Goal: Information Seeking & Learning: Understand process/instructions

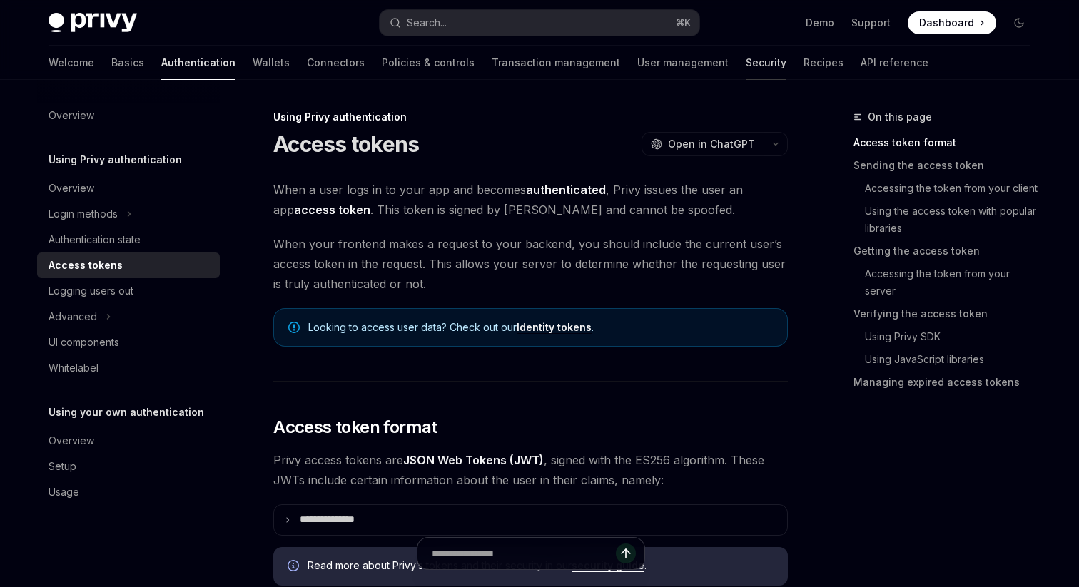
click at [745, 54] on link "Security" at bounding box center [765, 63] width 41 height 34
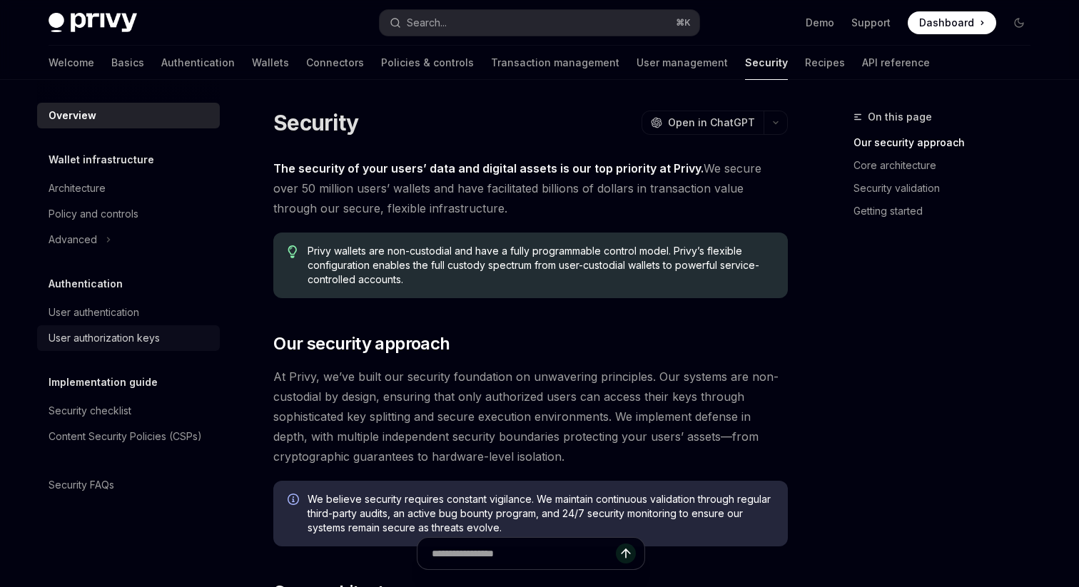
click at [102, 338] on div "User authorization keys" at bounding box center [104, 338] width 111 height 17
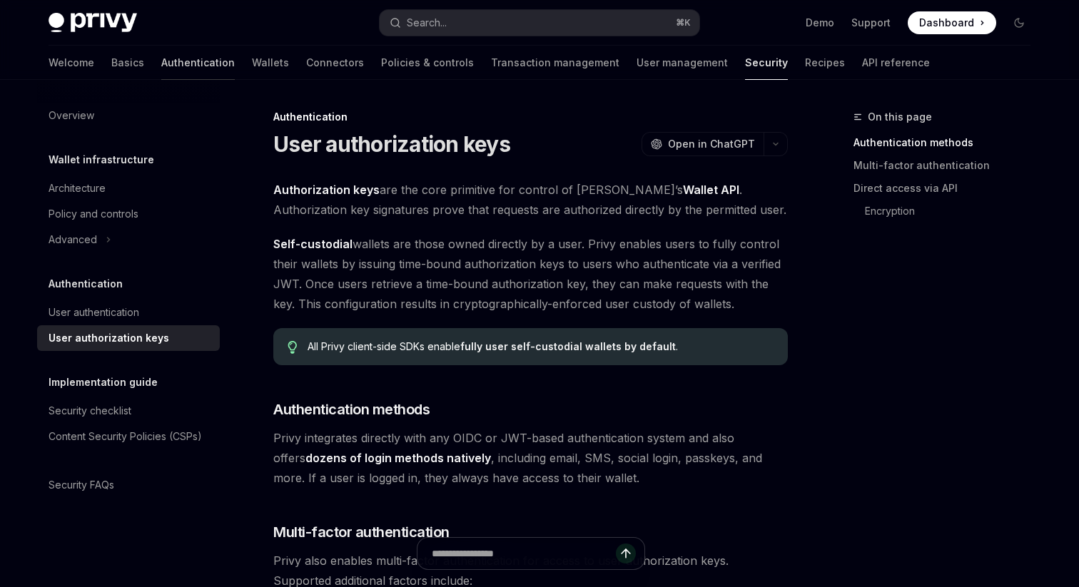
click at [161, 59] on link "Authentication" at bounding box center [197, 63] width 73 height 34
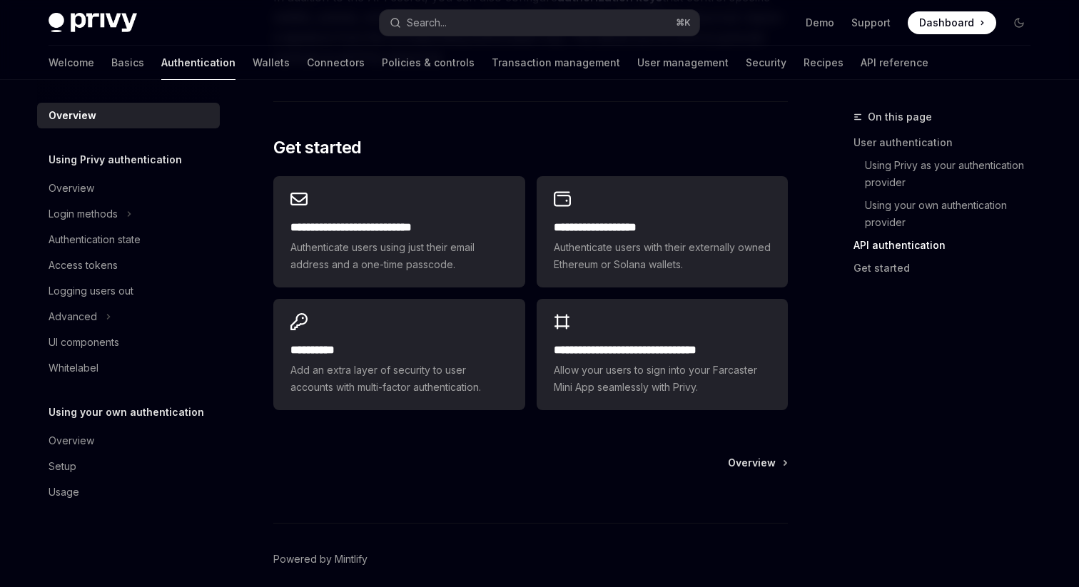
scroll to position [1165, 0]
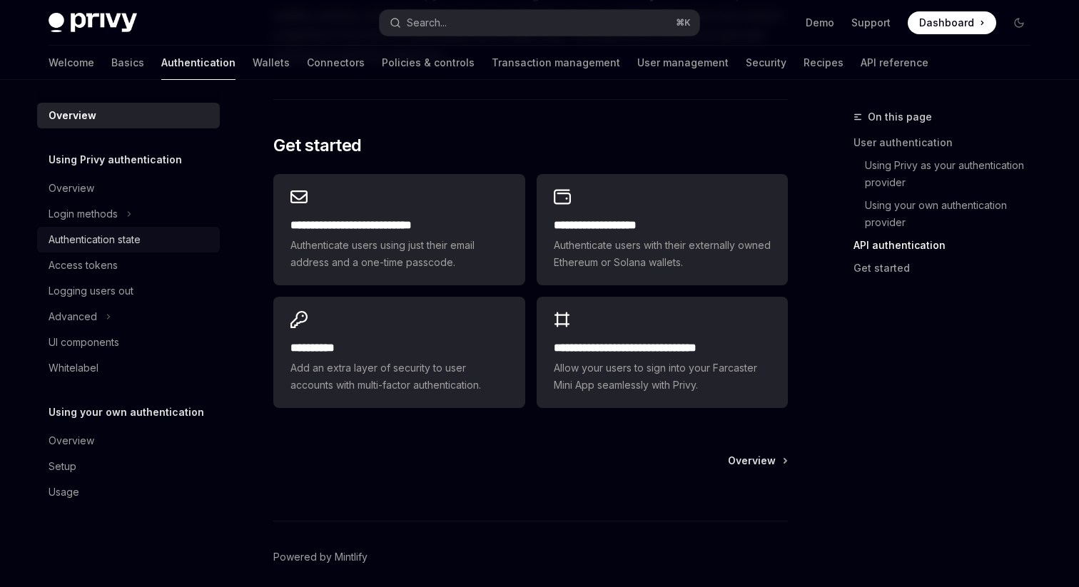
click at [128, 247] on div "Authentication state" at bounding box center [95, 239] width 92 height 17
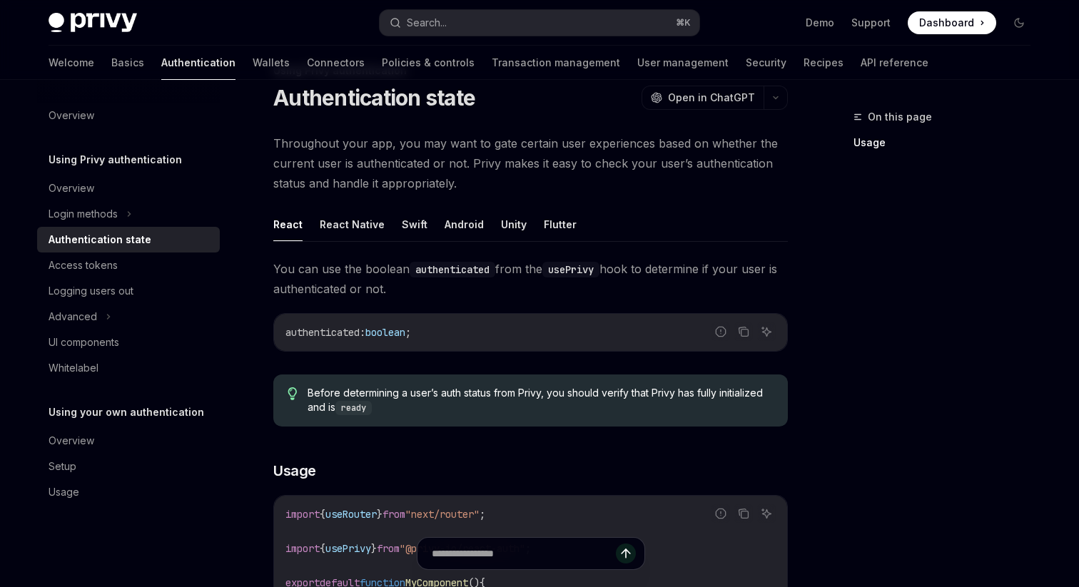
scroll to position [39, 0]
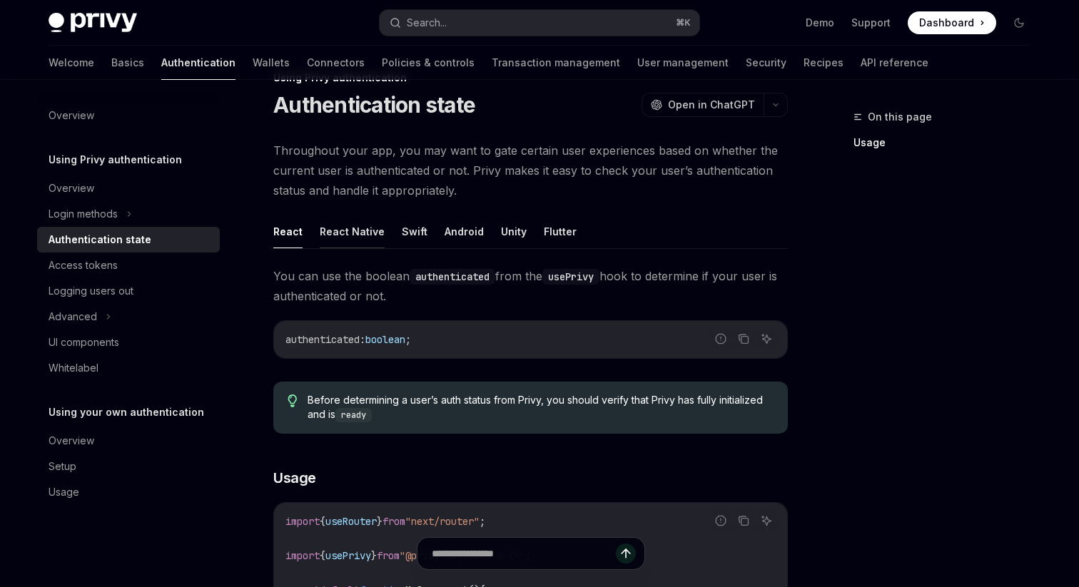
click at [346, 225] on button "React Native" at bounding box center [352, 232] width 65 height 34
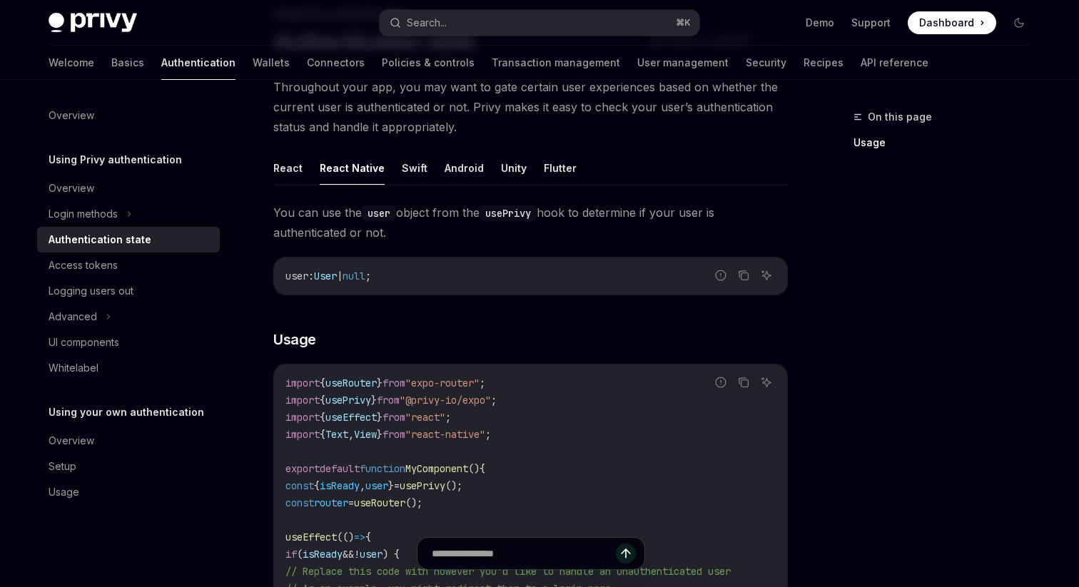
scroll to position [44, 0]
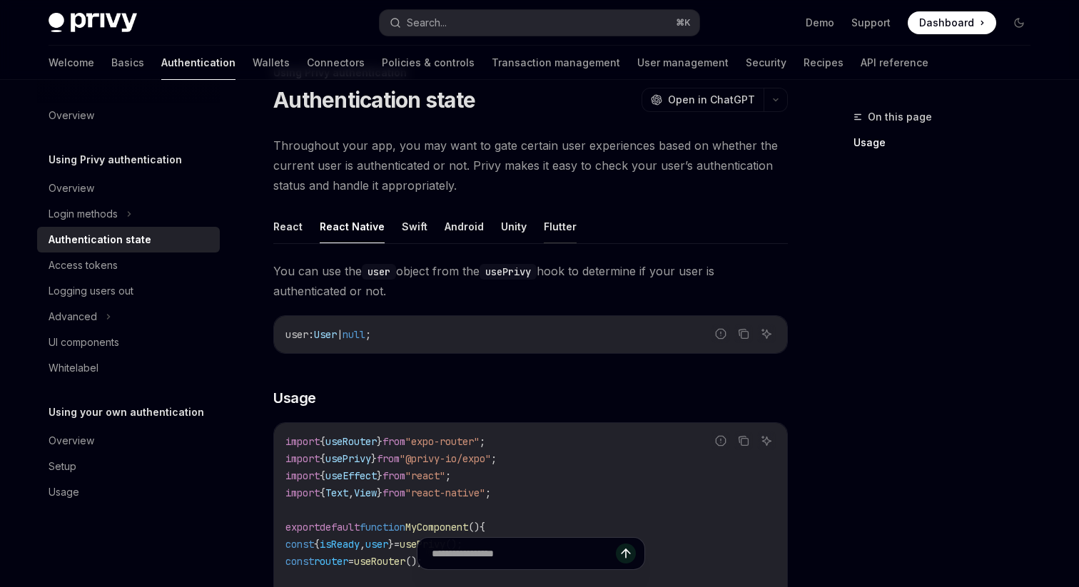
click at [560, 227] on button "Flutter" at bounding box center [560, 227] width 33 height 34
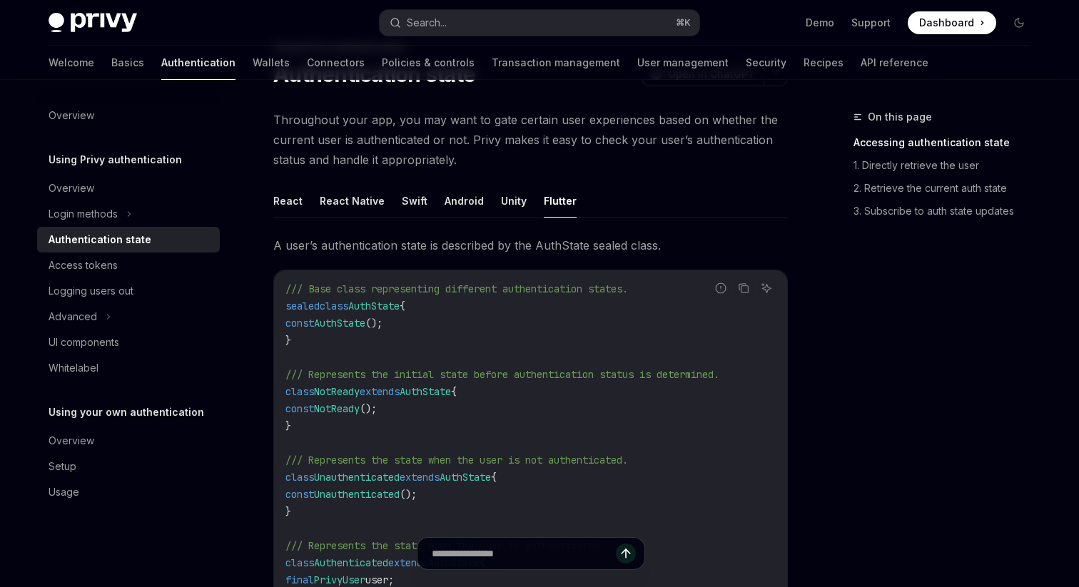
scroll to position [35, 0]
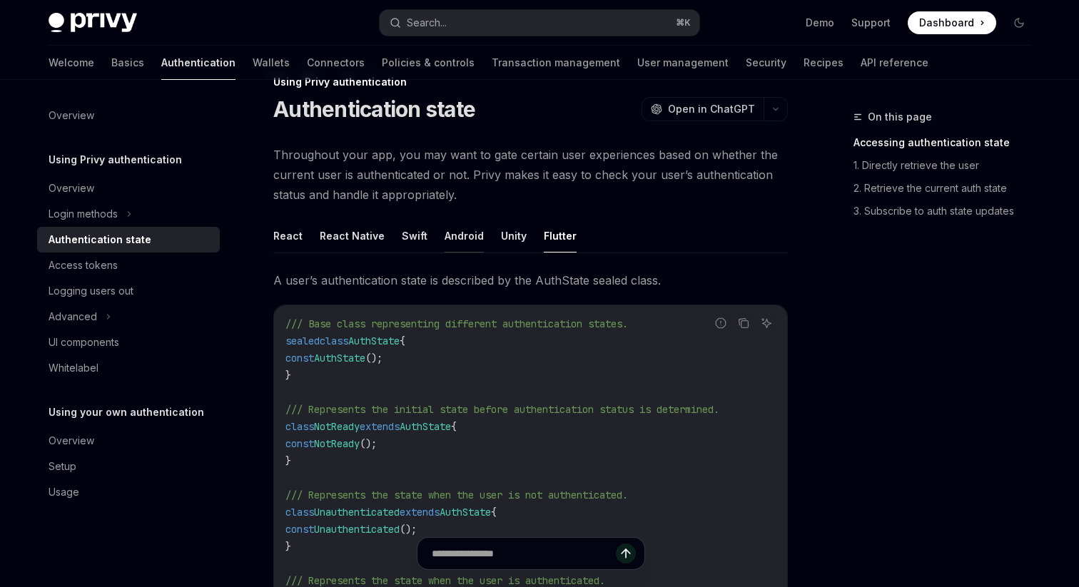
click at [444, 243] on button "Android" at bounding box center [463, 236] width 39 height 34
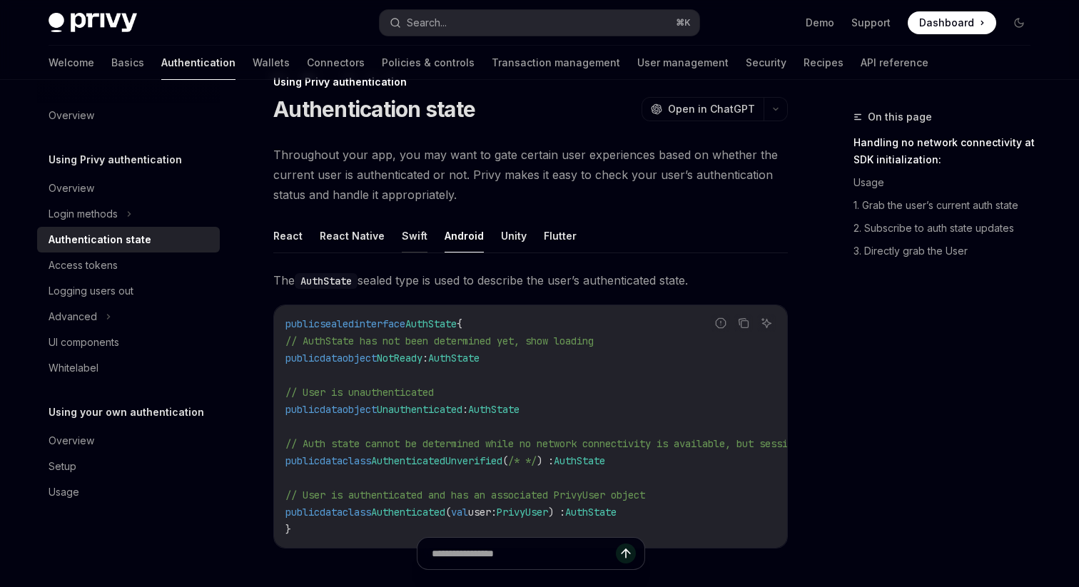
click at [413, 236] on button "Swift" at bounding box center [415, 236] width 26 height 34
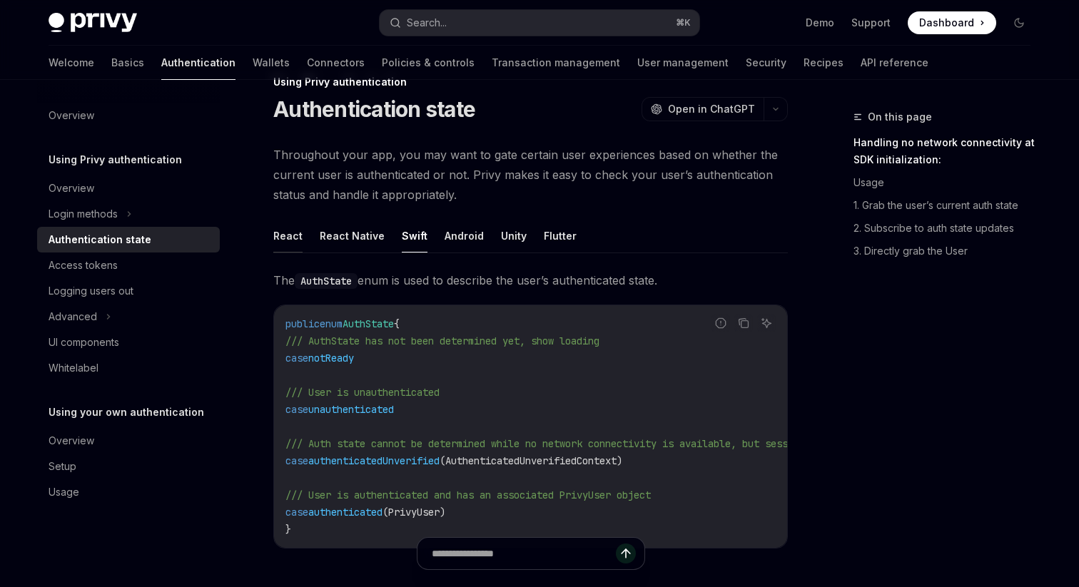
click at [301, 236] on button "React" at bounding box center [287, 236] width 29 height 34
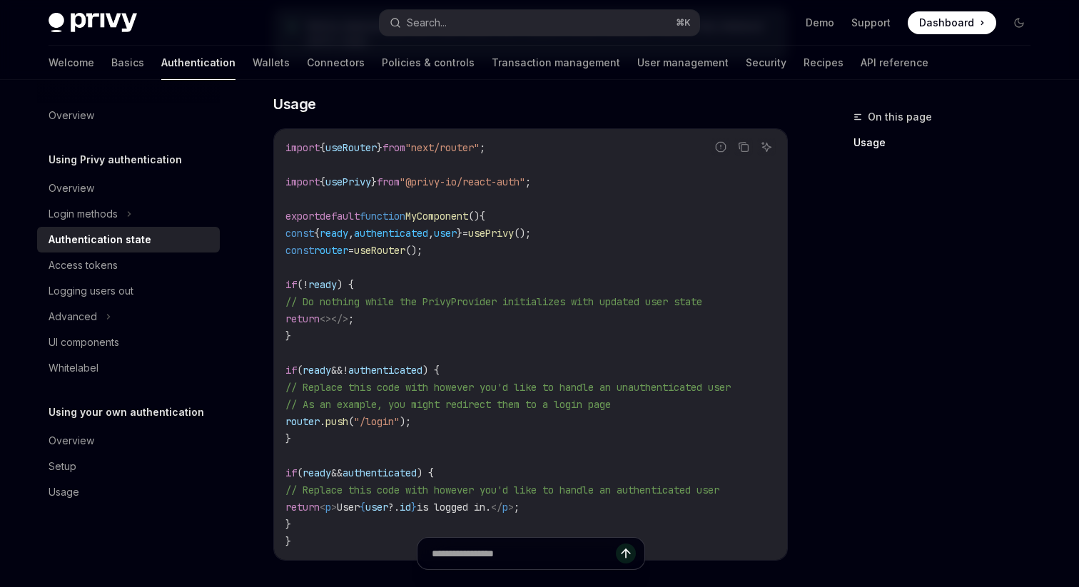
scroll to position [419, 0]
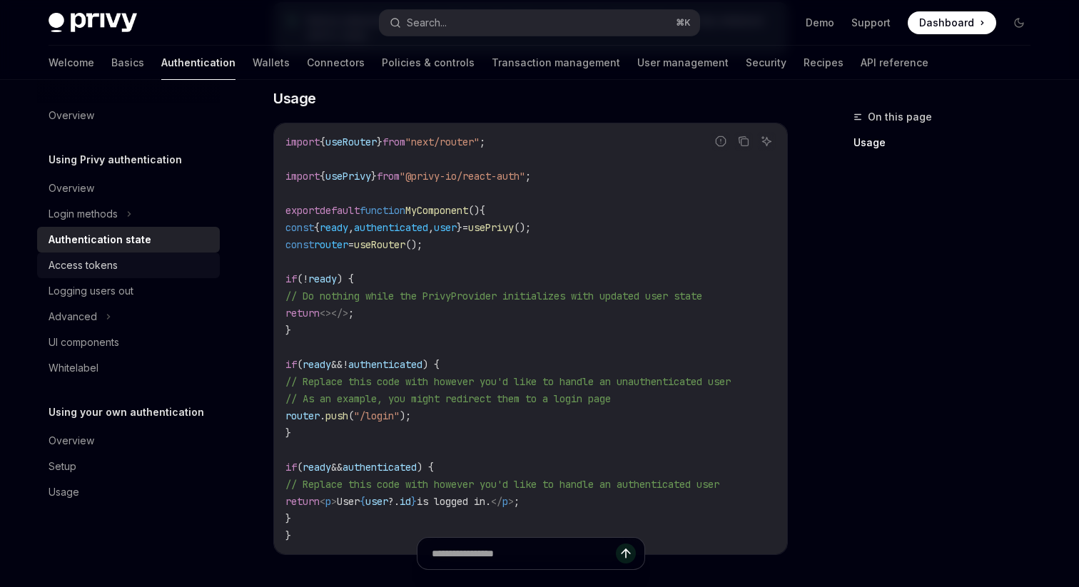
click at [149, 259] on div "Access tokens" at bounding box center [130, 265] width 163 height 17
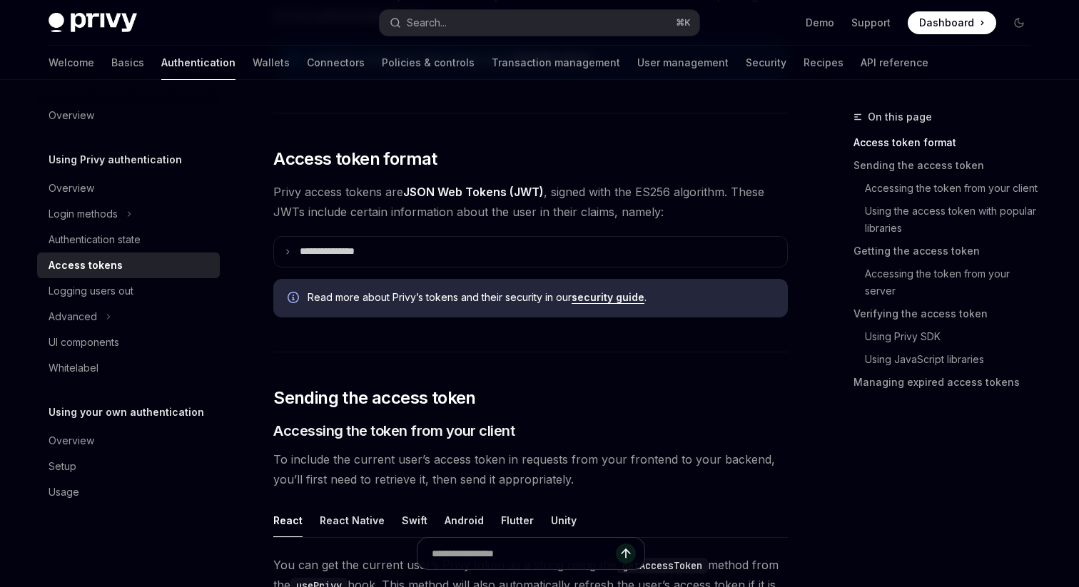
scroll to position [271, 0]
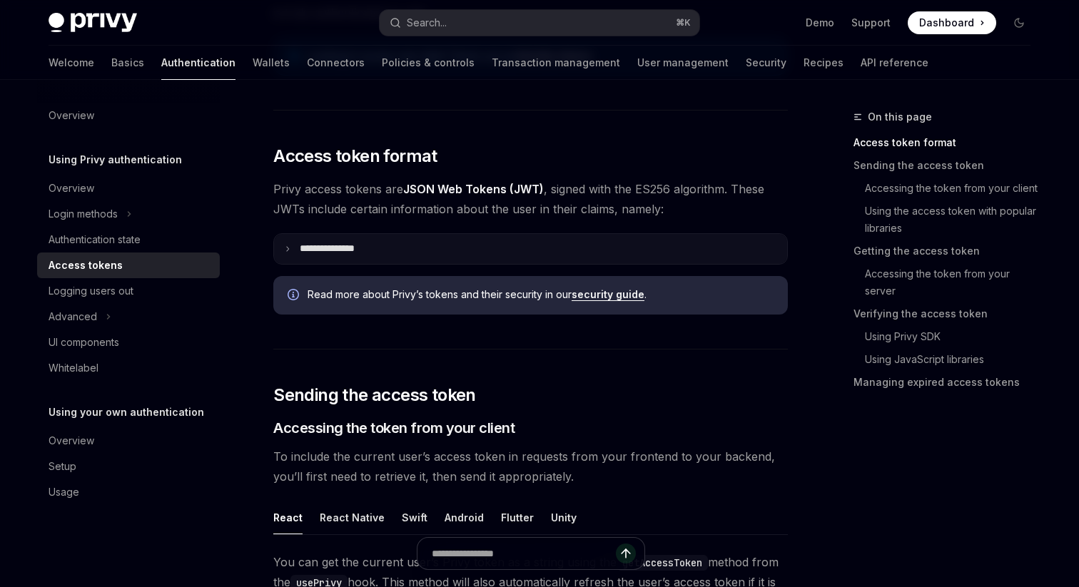
click at [335, 253] on p "**********" at bounding box center [339, 249] width 78 height 13
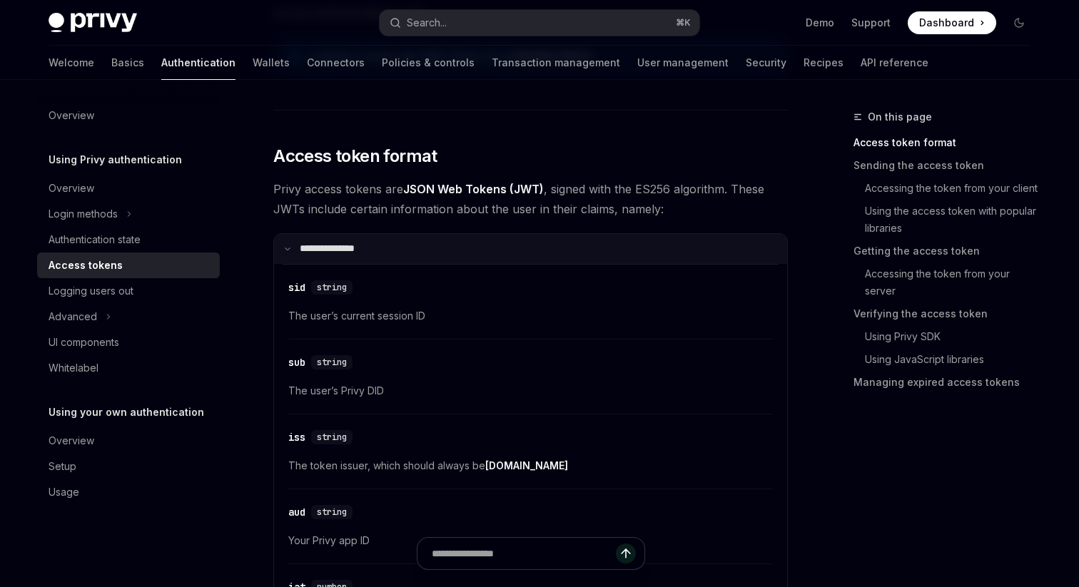
click at [335, 251] on p "**********" at bounding box center [336, 249] width 73 height 13
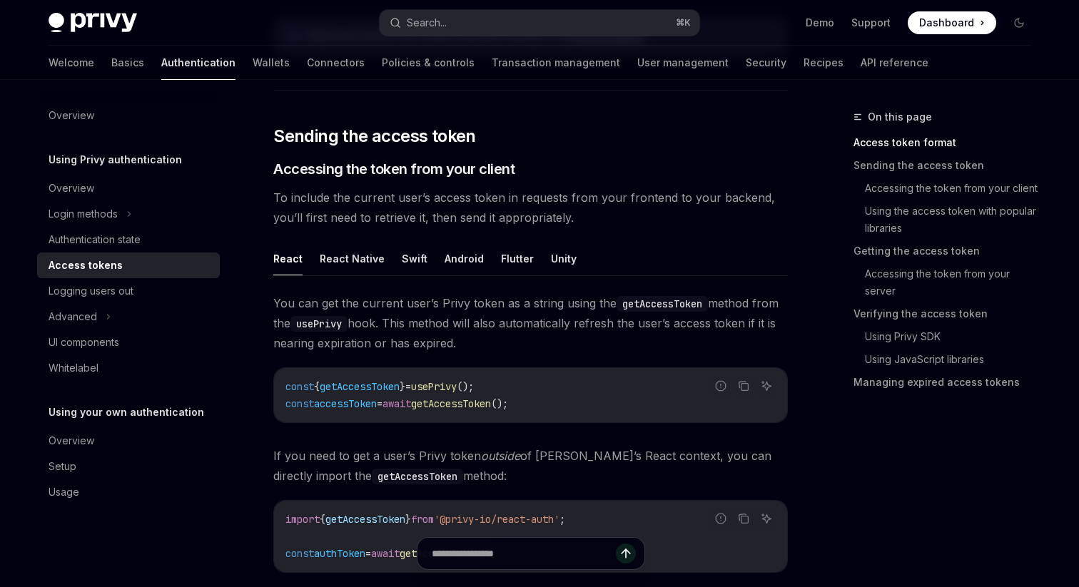
scroll to position [540, 0]
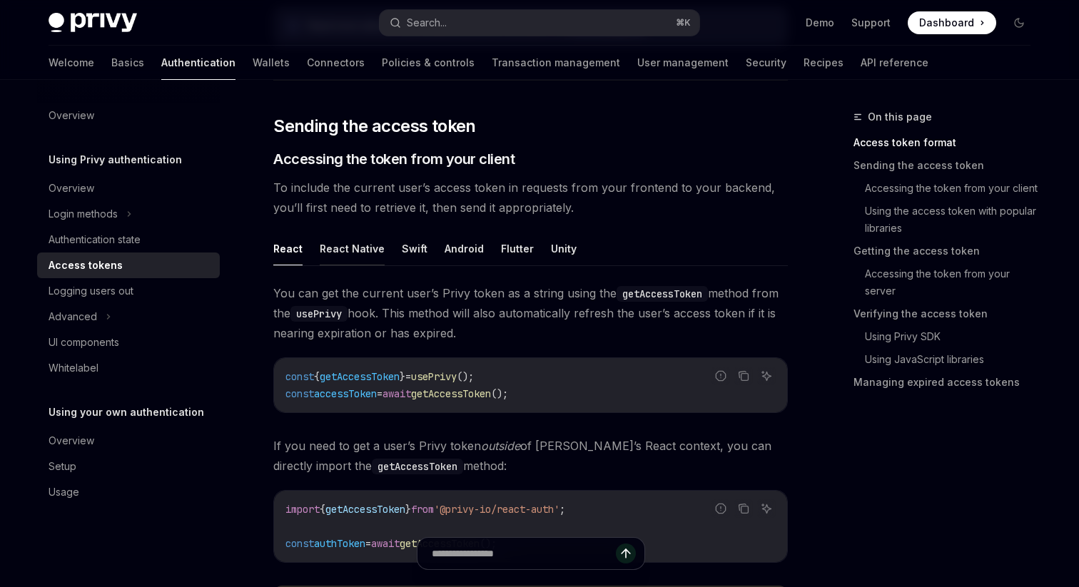
click at [338, 248] on button "React Native" at bounding box center [352, 249] width 65 height 34
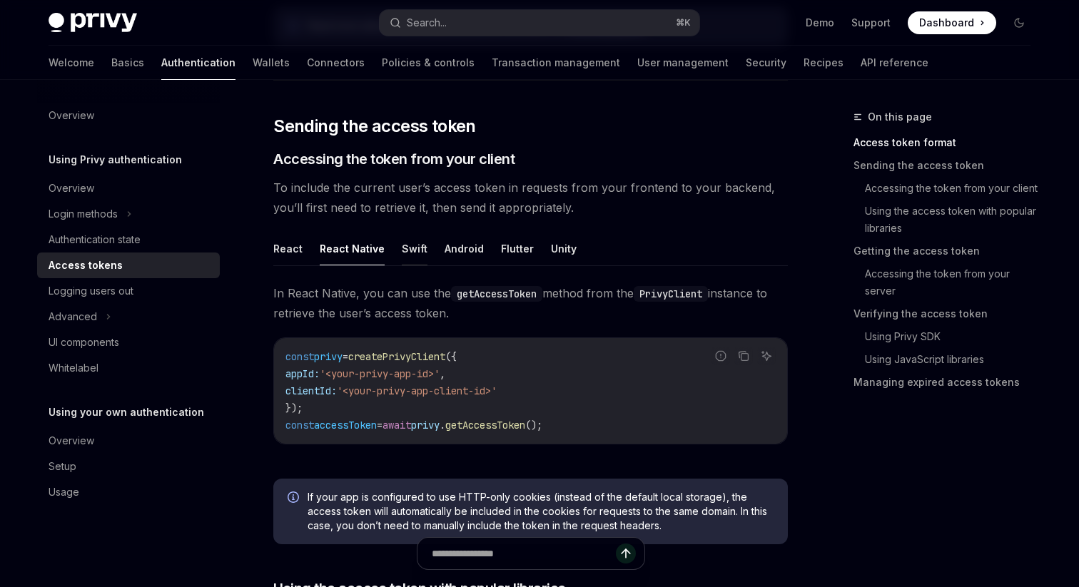
click at [411, 255] on button "Swift" at bounding box center [415, 249] width 26 height 34
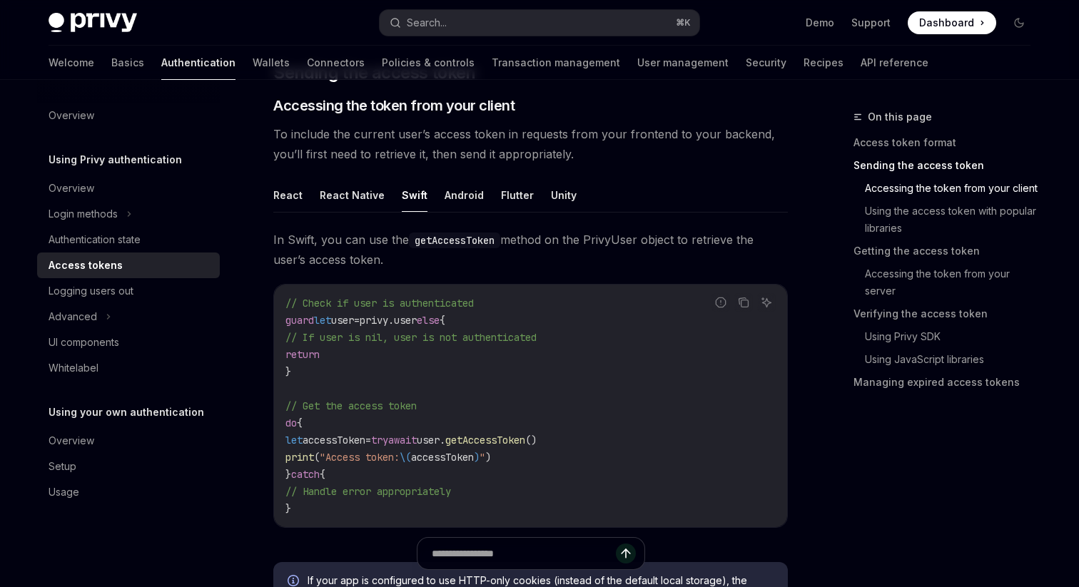
scroll to position [606, 0]
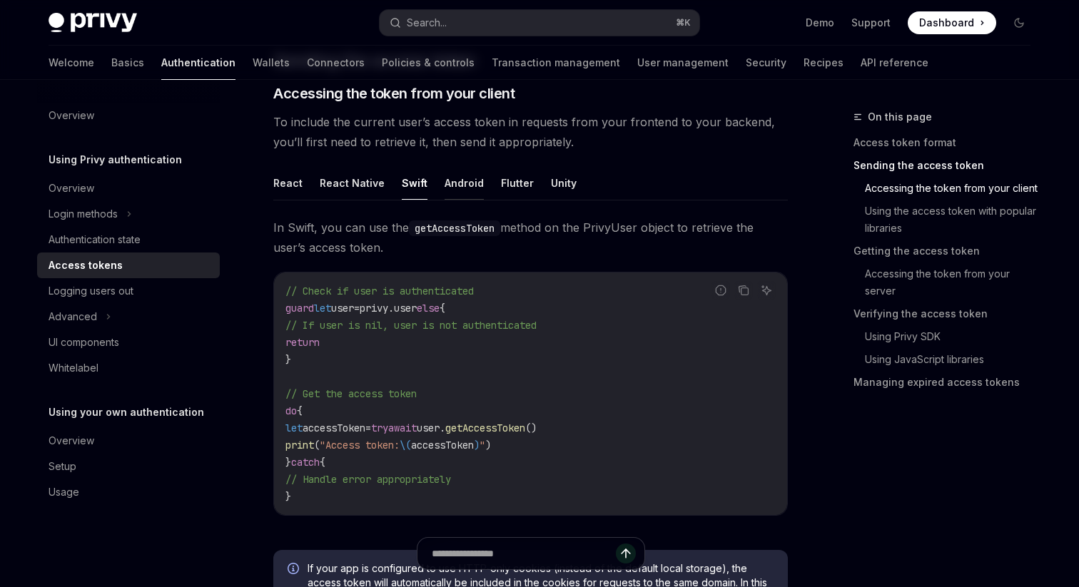
click at [457, 186] on button "Android" at bounding box center [463, 183] width 39 height 34
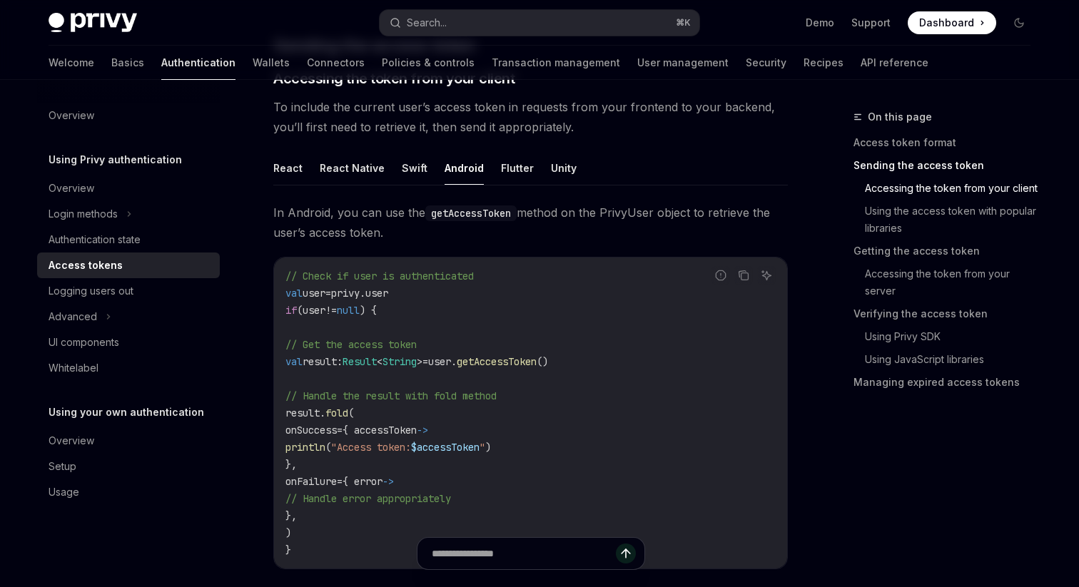
scroll to position [628, 0]
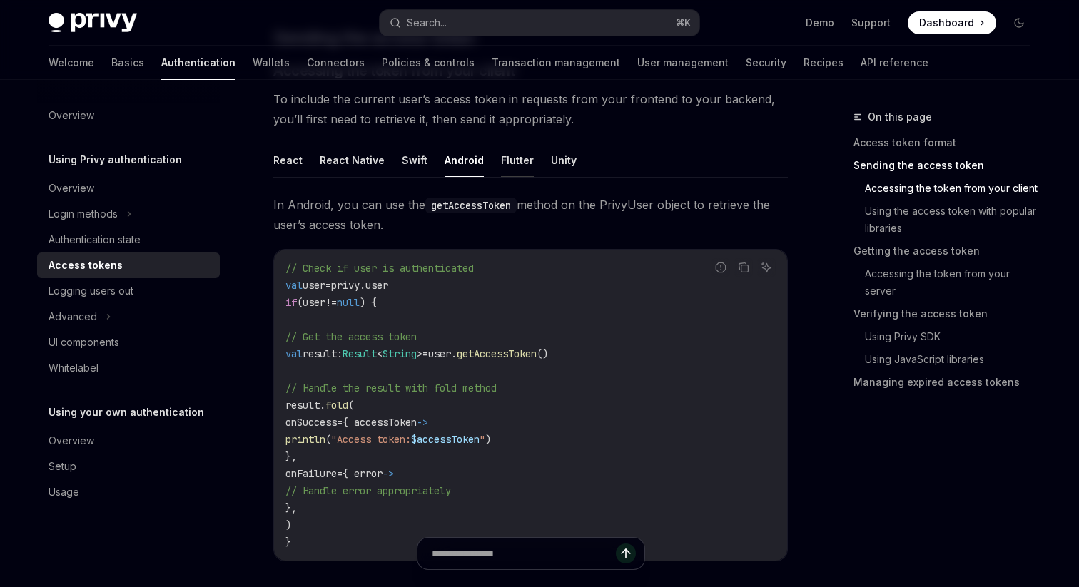
click at [509, 158] on button "Flutter" at bounding box center [517, 160] width 33 height 34
click at [555, 160] on button "Unity" at bounding box center [564, 160] width 26 height 34
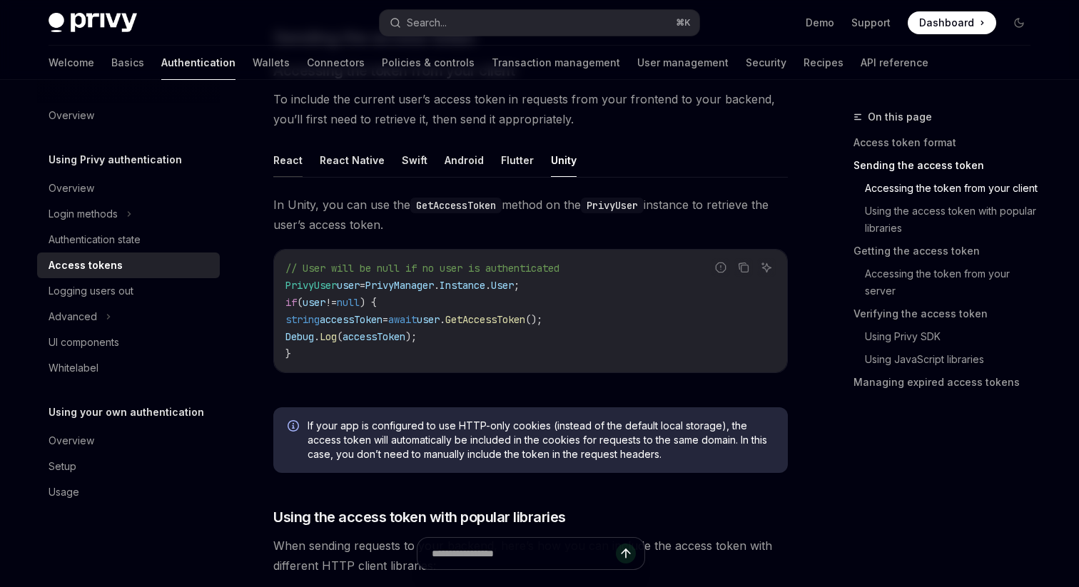
click at [296, 151] on button "React" at bounding box center [287, 160] width 29 height 34
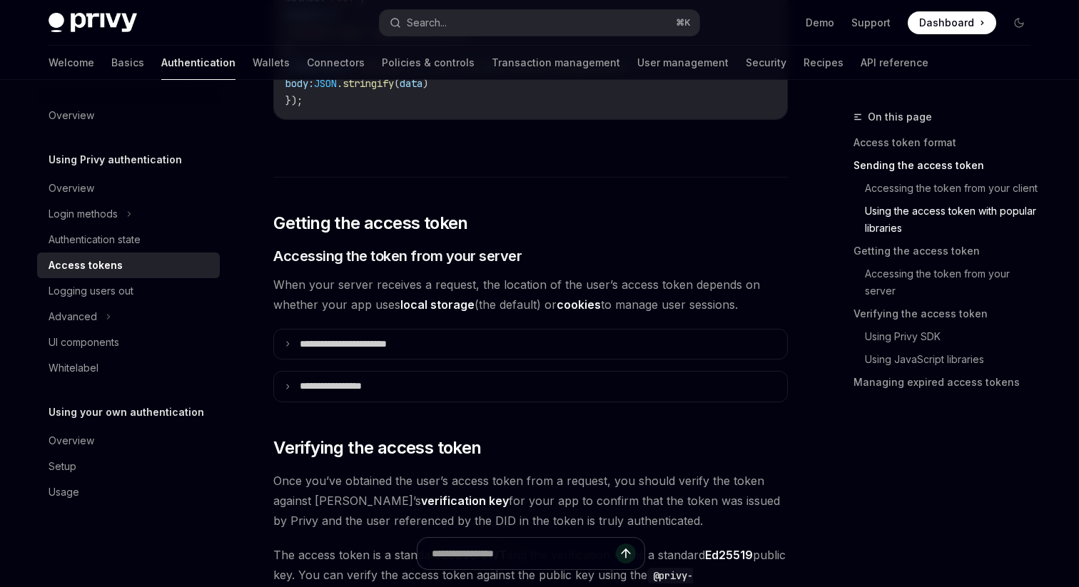
scroll to position [1704, 0]
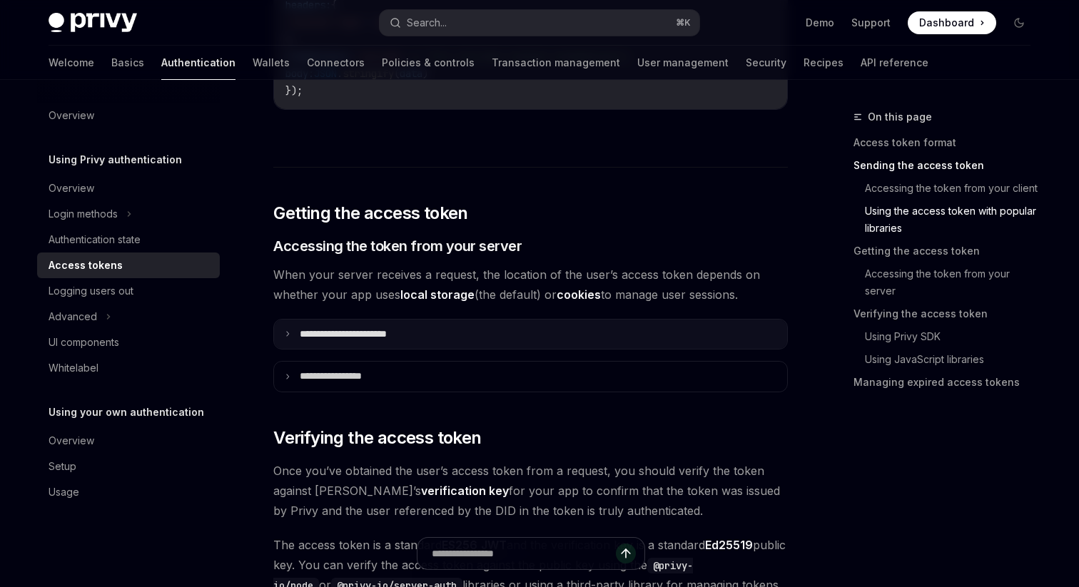
click at [367, 330] on p "**********" at bounding box center [359, 334] width 119 height 13
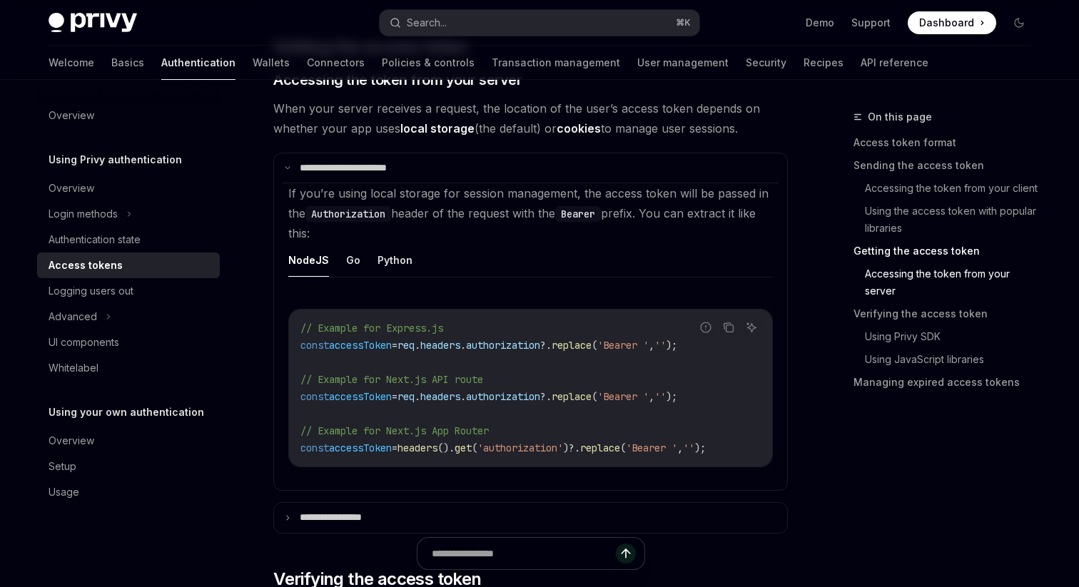
scroll to position [1870, 0]
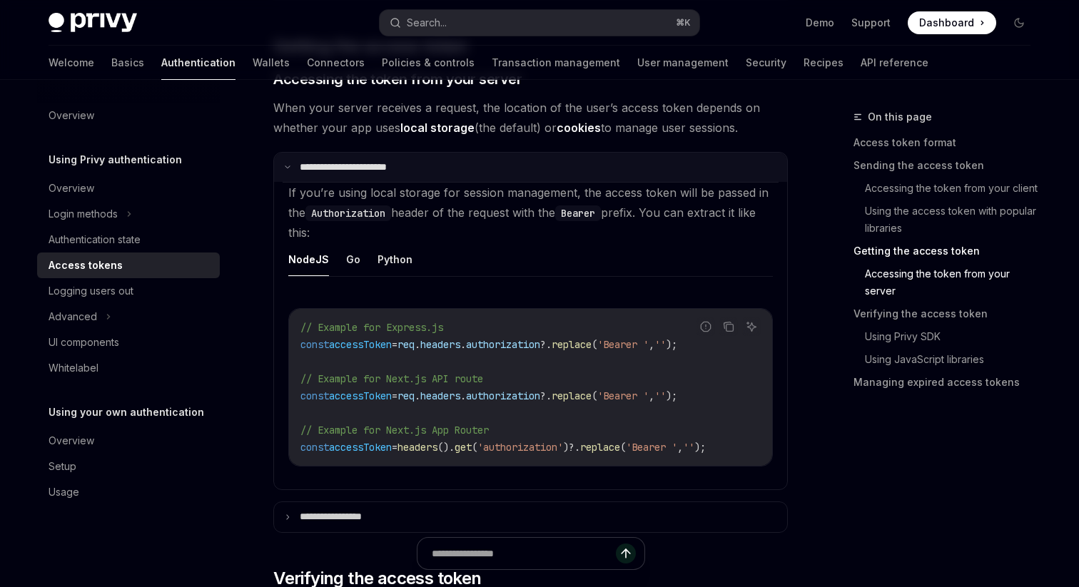
click at [352, 163] on p "**********" at bounding box center [357, 167] width 115 height 13
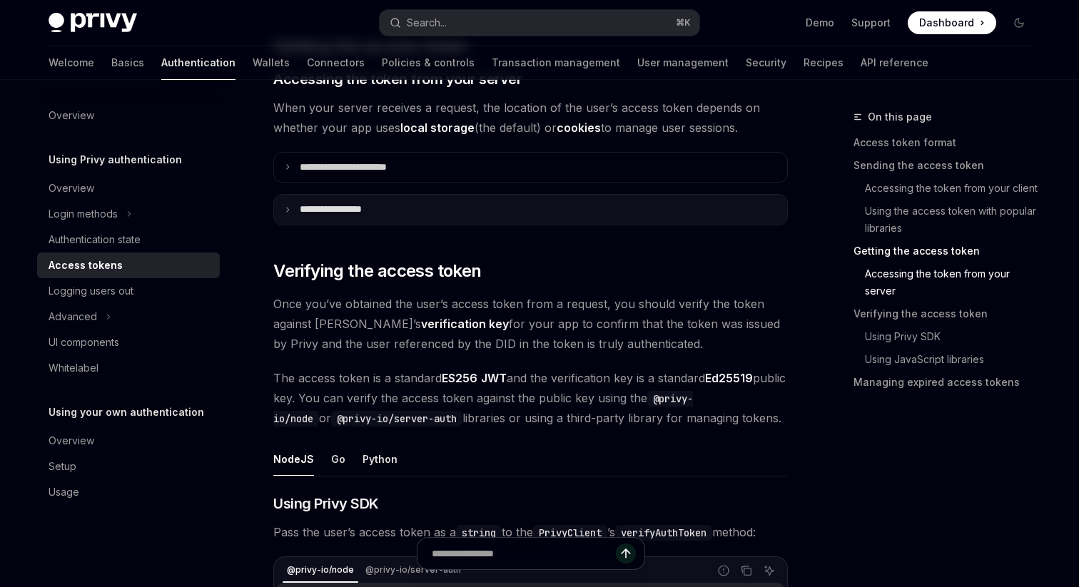
click at [354, 201] on summary "**********" at bounding box center [530, 210] width 513 height 30
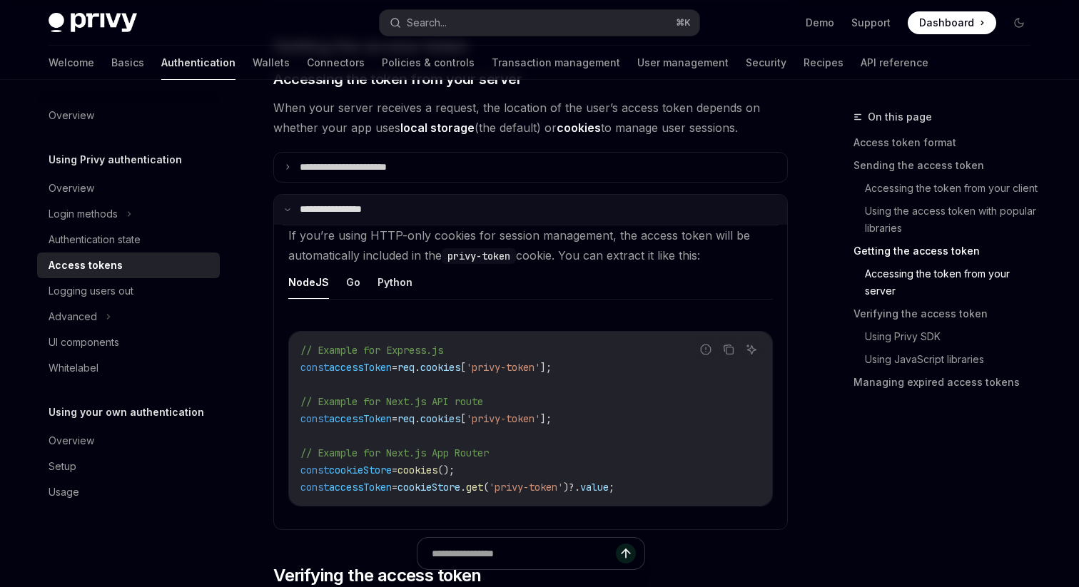
click at [354, 205] on p "**********" at bounding box center [342, 209] width 85 height 13
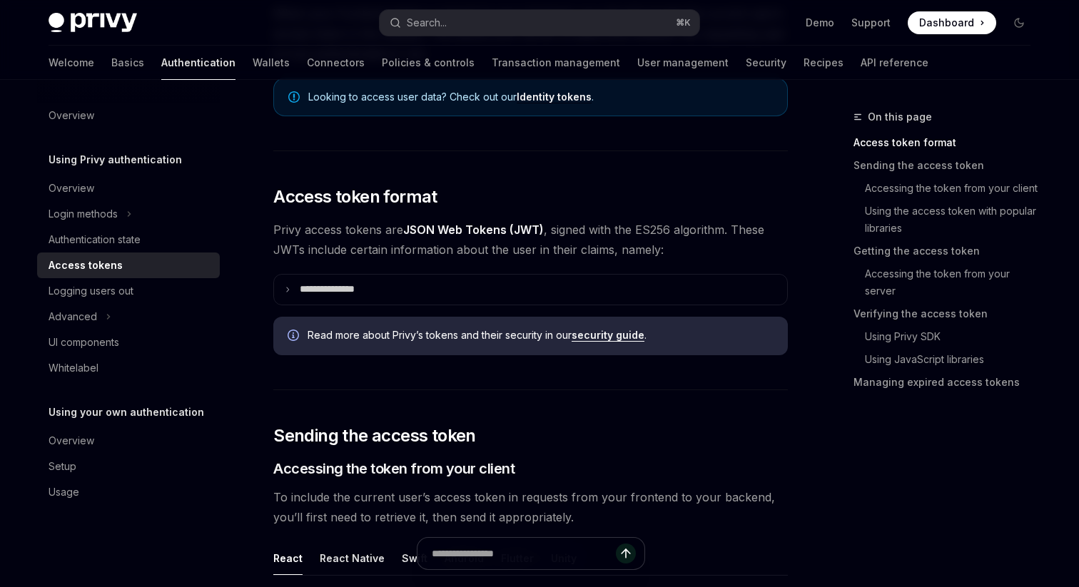
scroll to position [231, 0]
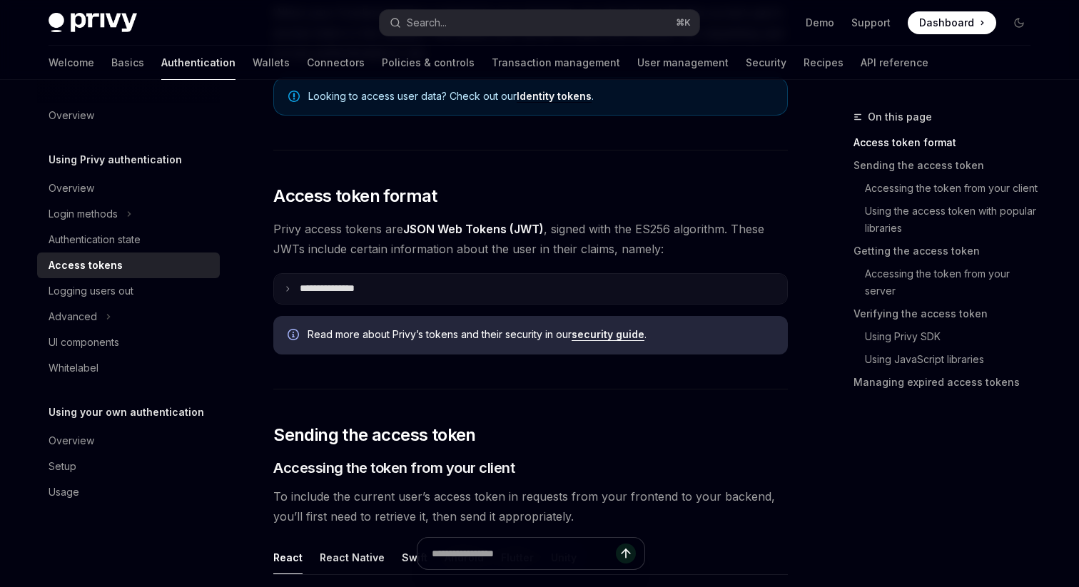
click at [419, 292] on summary "**********" at bounding box center [530, 289] width 513 height 30
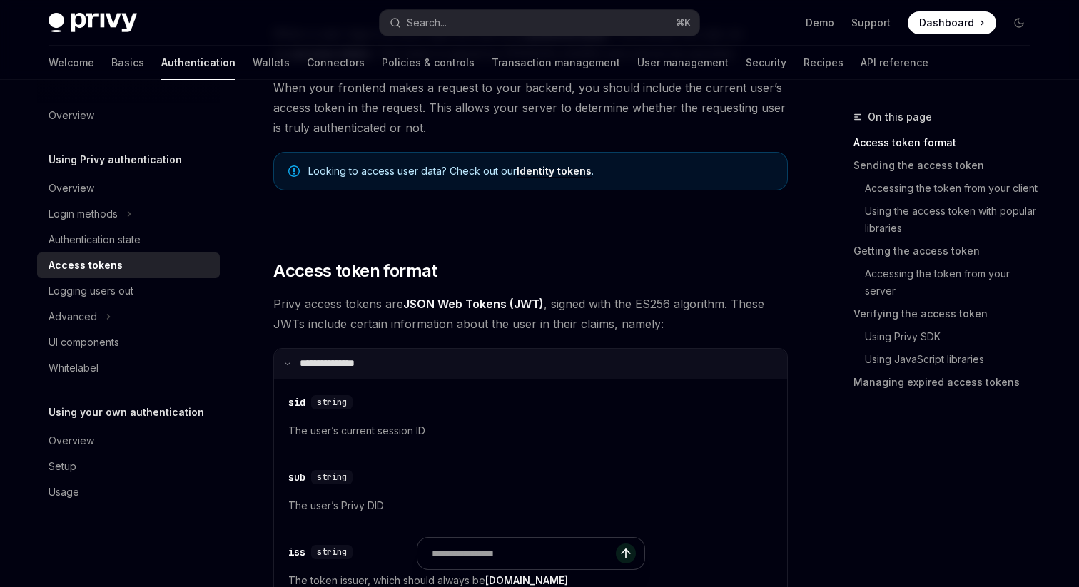
scroll to position [0, 0]
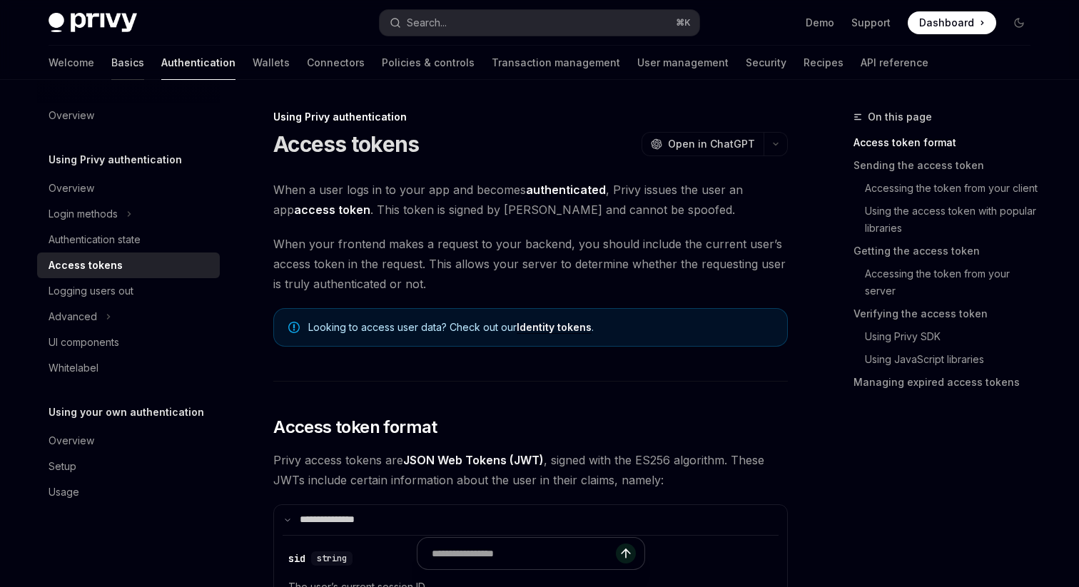
click at [111, 57] on link "Basics" at bounding box center [127, 63] width 33 height 34
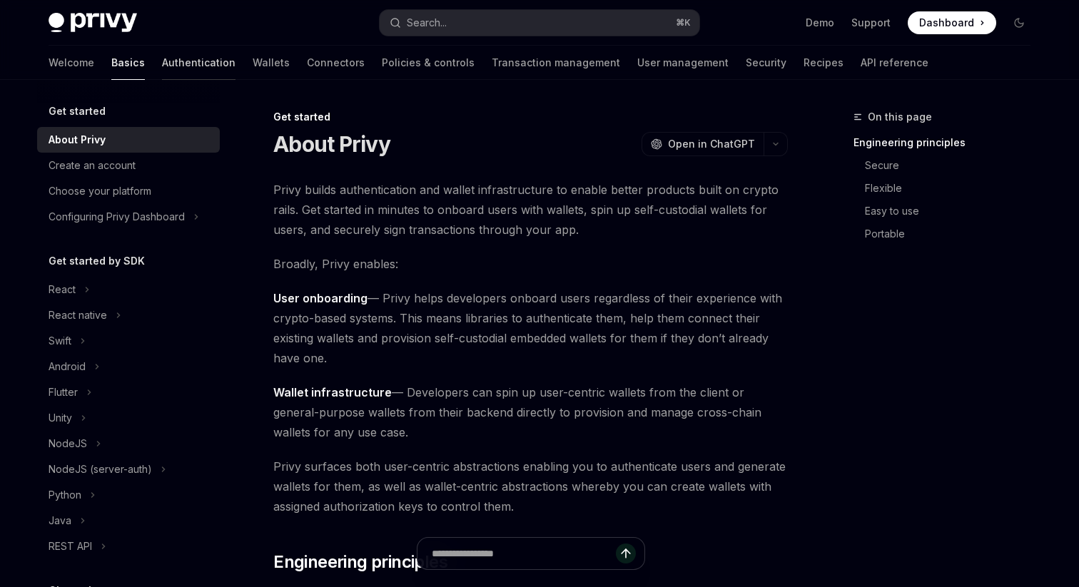
click at [162, 66] on link "Authentication" at bounding box center [198, 63] width 73 height 34
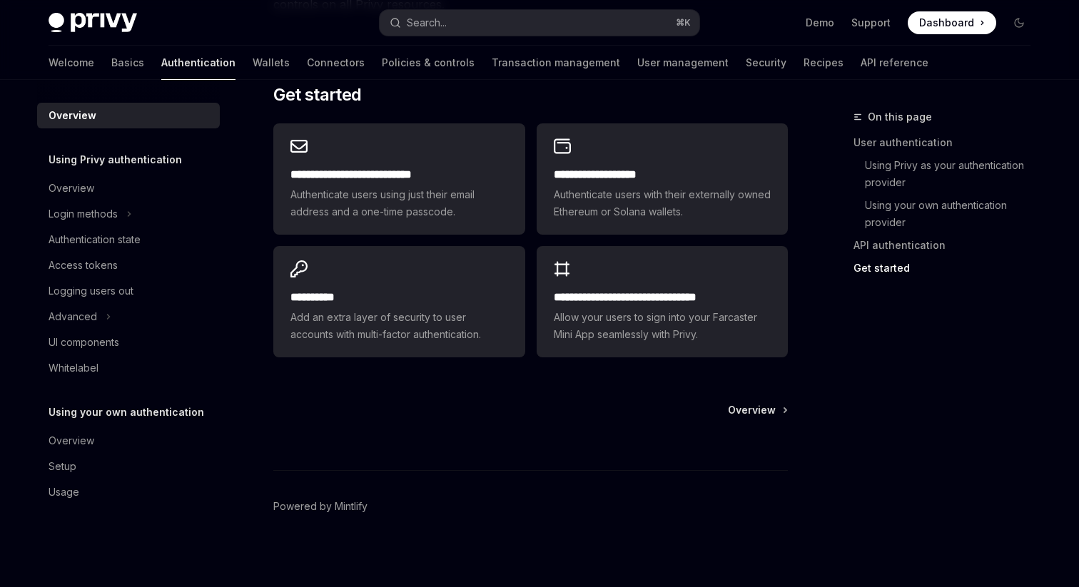
scroll to position [1222, 0]
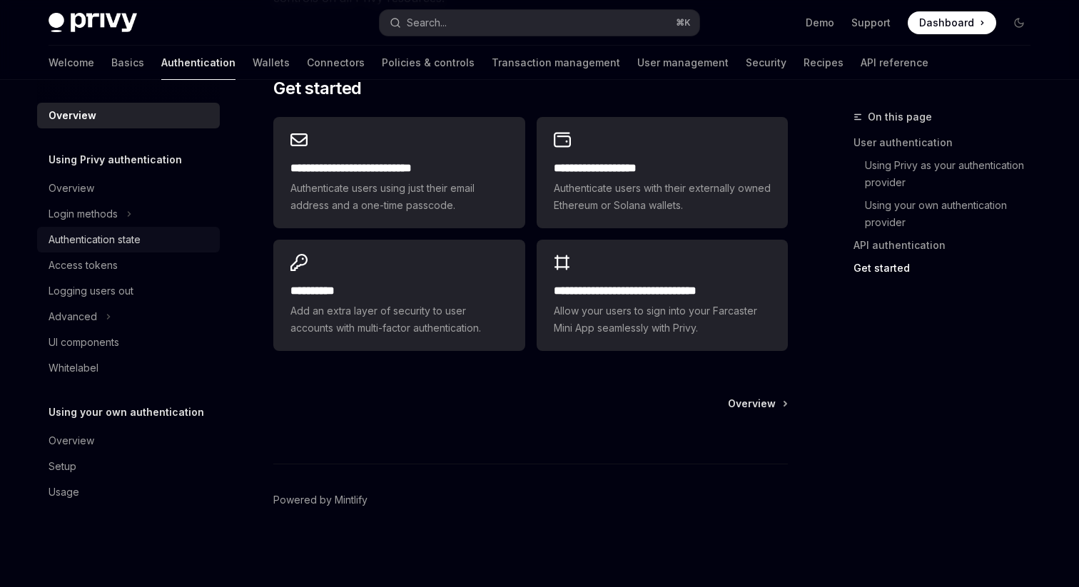
click at [70, 245] on div "Authentication state" at bounding box center [95, 239] width 92 height 17
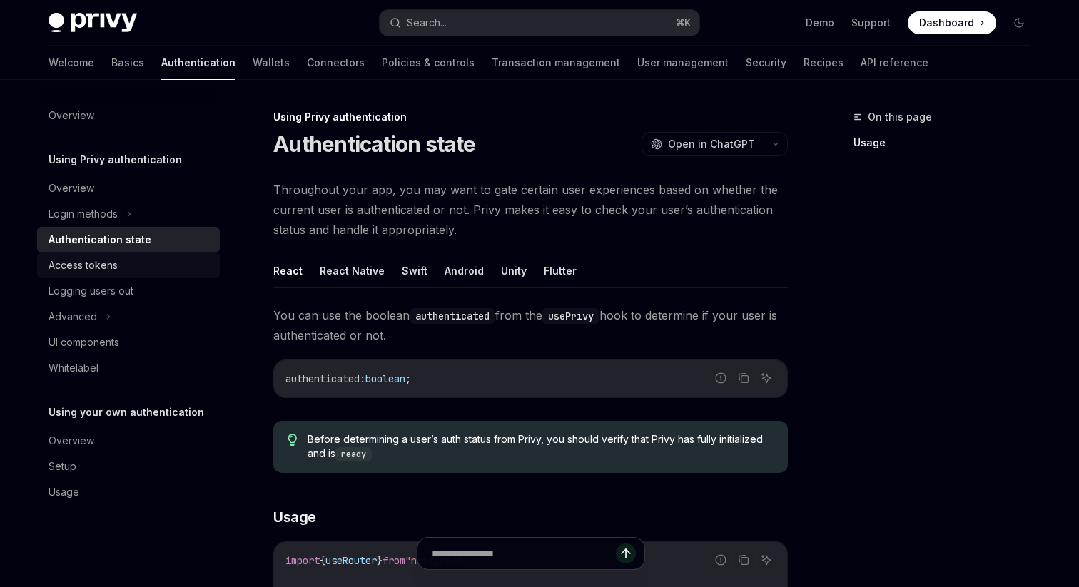
click at [73, 263] on div "Access tokens" at bounding box center [83, 265] width 69 height 17
type textarea "*"
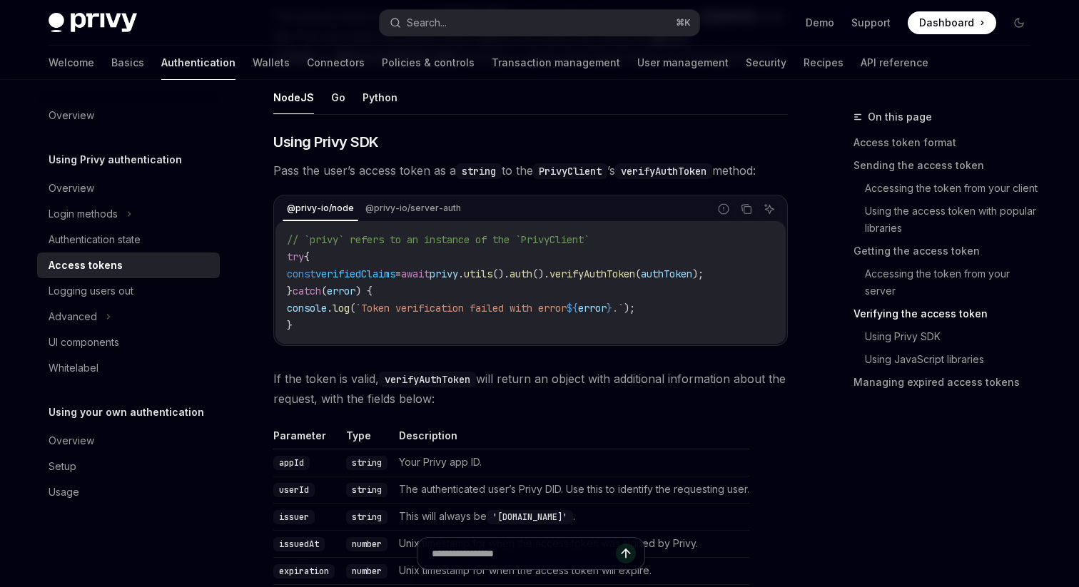
scroll to position [2282, 0]
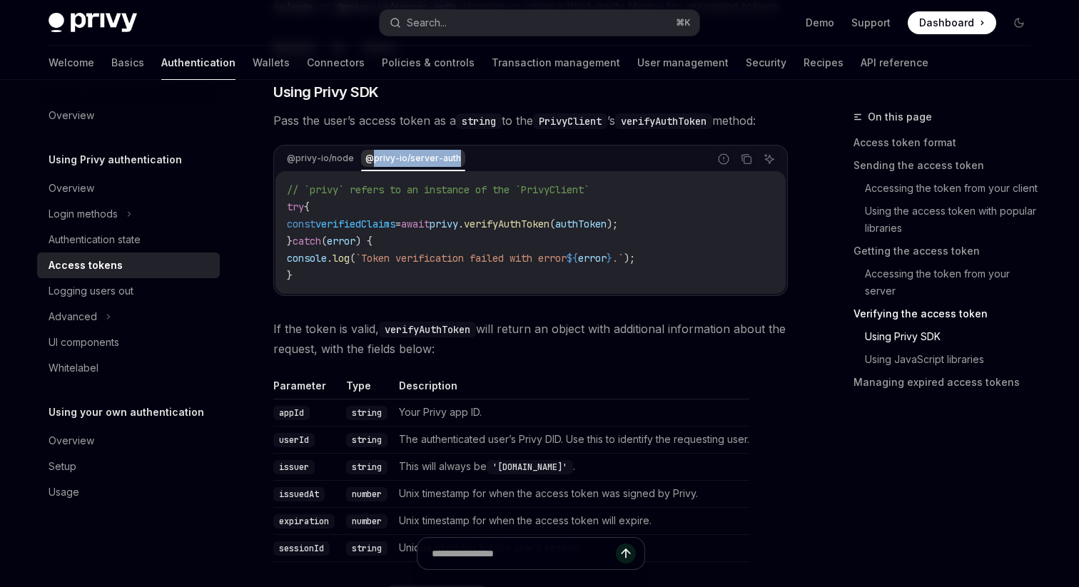
drag, startPoint x: 469, startPoint y: 156, endPoint x: 372, endPoint y: 165, distance: 97.5
click at [372, 165] on div "@privy-io/node @privy-io/server-auth" at bounding box center [491, 159] width 433 height 24
click at [460, 165] on div "@privy-io/node @privy-io/server-auth" at bounding box center [491, 159] width 433 height 24
drag, startPoint x: 460, startPoint y: 157, endPoint x: 362, endPoint y: 160, distance: 98.5
click at [362, 160] on div "@privy-io/node @privy-io/server-auth" at bounding box center [491, 159] width 433 height 24
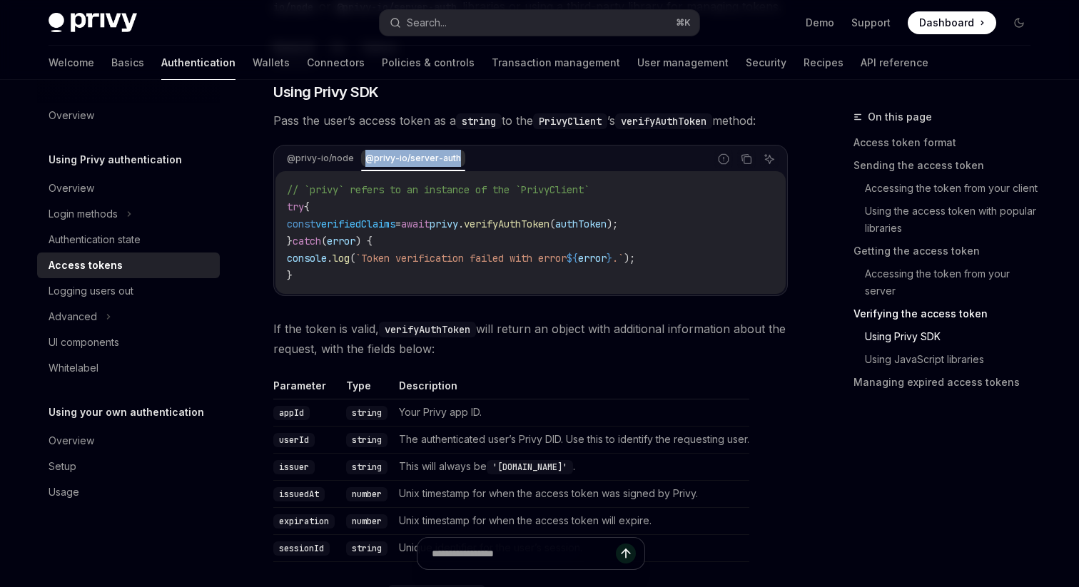
copy div "@privy-io/server-auth"
drag, startPoint x: 355, startPoint y: 155, endPoint x: 288, endPoint y: 159, distance: 67.2
click at [288, 159] on div "@privy-io/node @privy-io/server-auth" at bounding box center [491, 159] width 433 height 24
copy div "@privy-io/node"
